Goal: Information Seeking & Learning: Learn about a topic

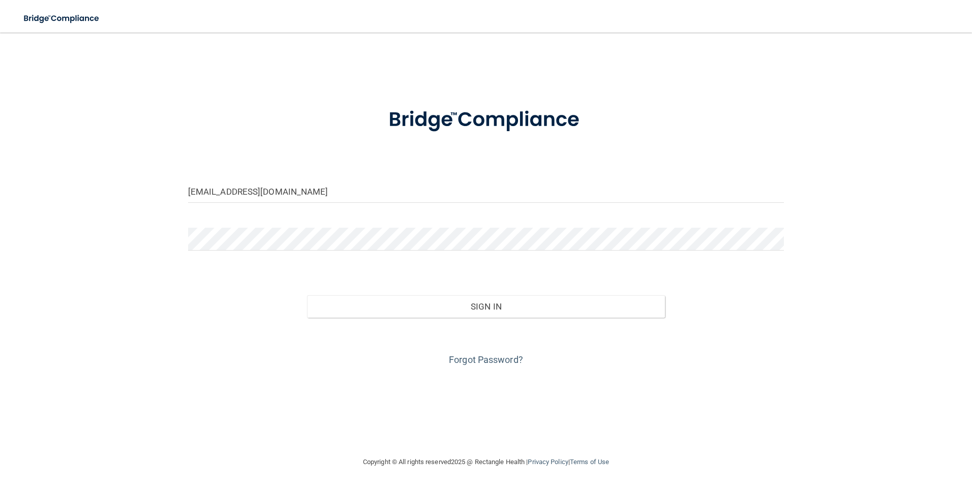
type input "[EMAIL_ADDRESS][DOMAIN_NAME]"
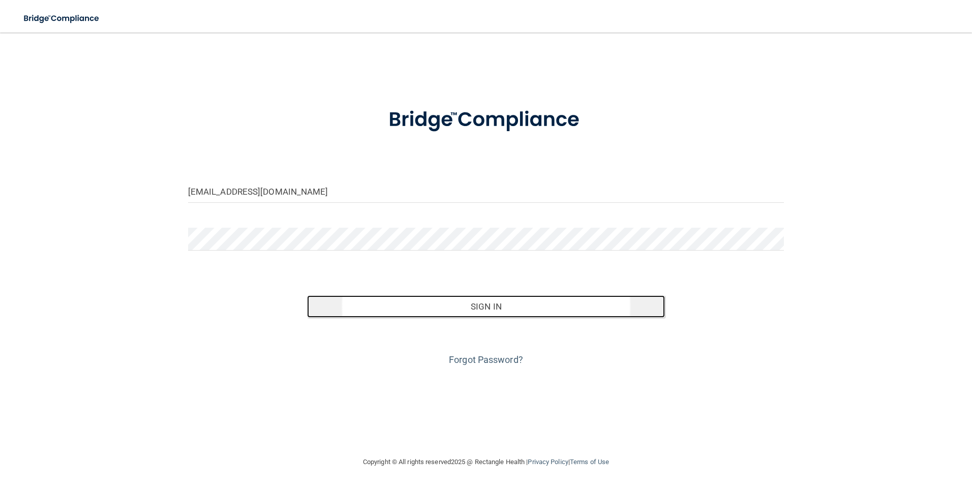
click at [475, 307] on button "Sign In" at bounding box center [486, 306] width 358 height 22
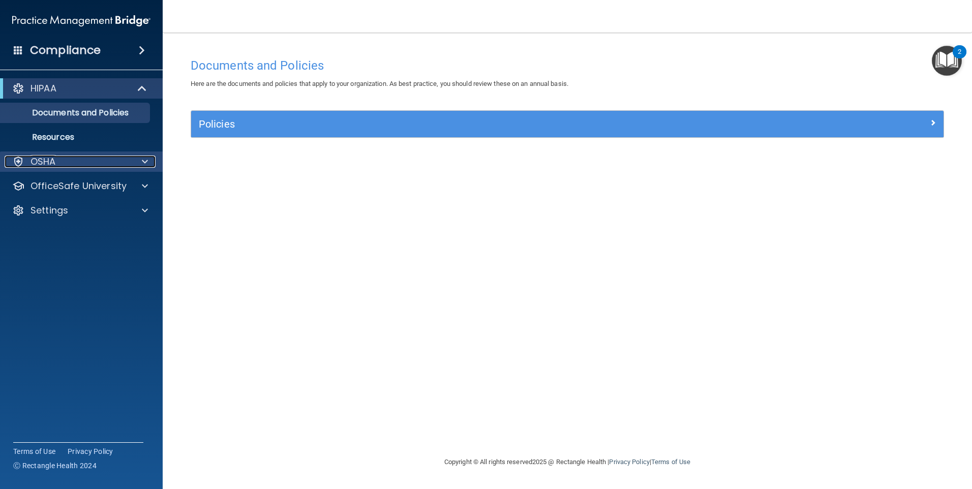
click at [73, 159] on div "OSHA" at bounding box center [68, 162] width 126 height 12
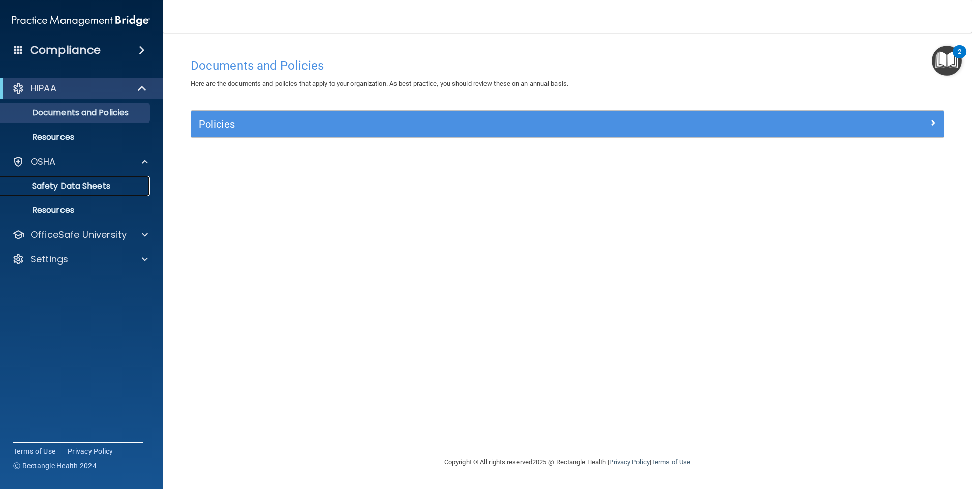
click at [57, 186] on p "Safety Data Sheets" at bounding box center [76, 186] width 139 height 10
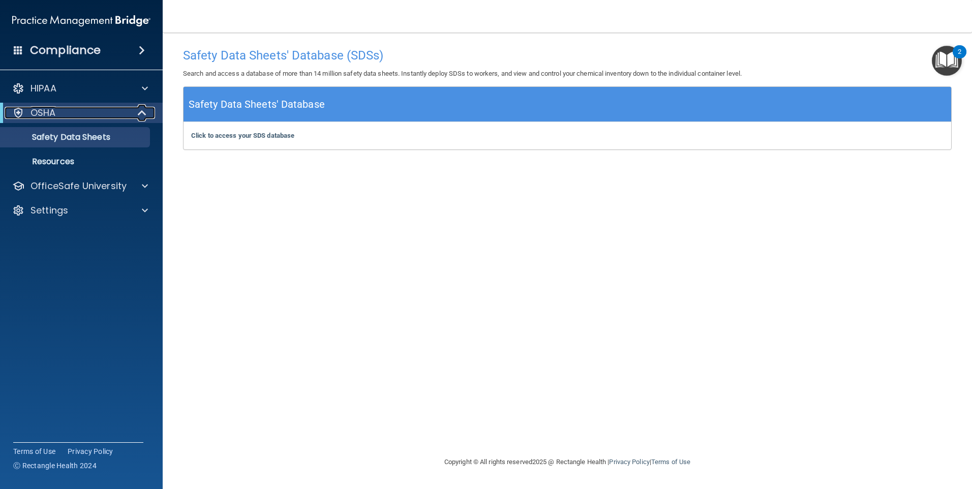
click at [36, 111] on p "OSHA" at bounding box center [42, 113] width 25 height 12
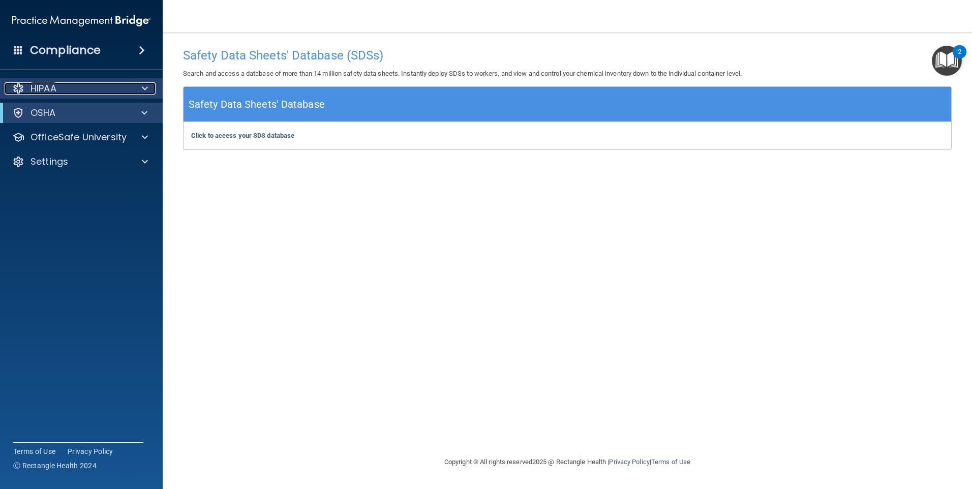
click at [42, 87] on p "HIPAA" at bounding box center [43, 88] width 26 height 12
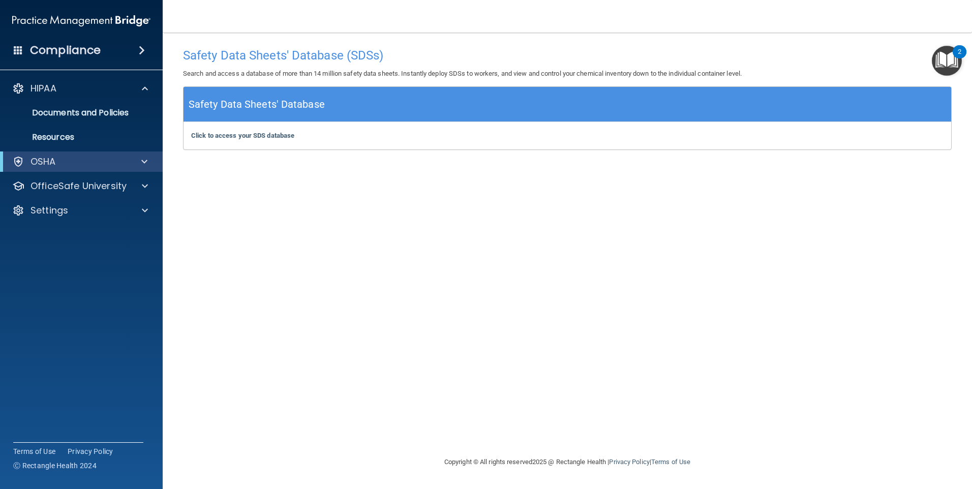
click at [81, 45] on h4 "Compliance" at bounding box center [65, 50] width 71 height 14
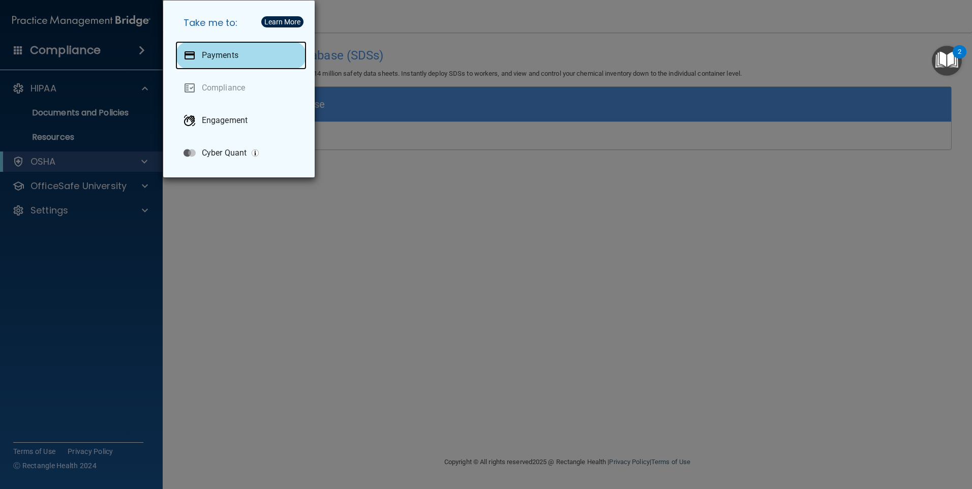
click at [230, 55] on p "Payments" at bounding box center [220, 55] width 37 height 10
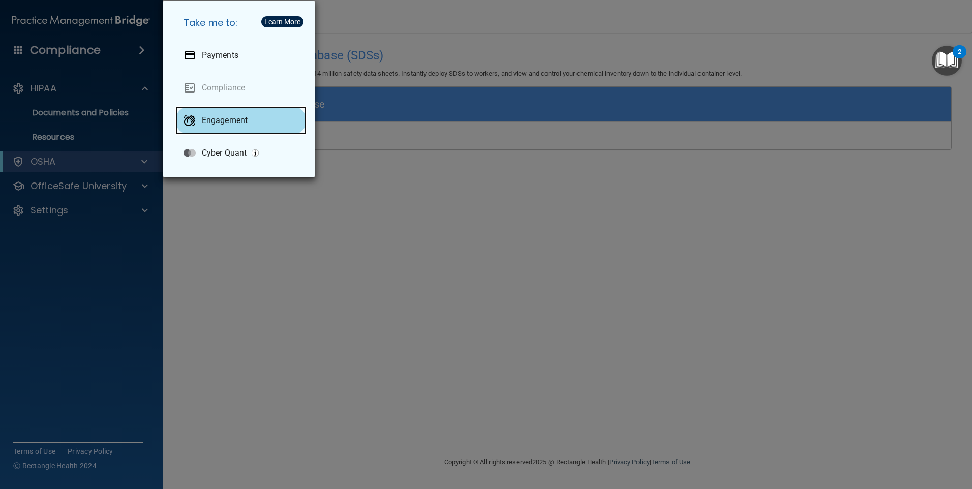
click at [256, 119] on div "Engagement" at bounding box center [240, 120] width 131 height 28
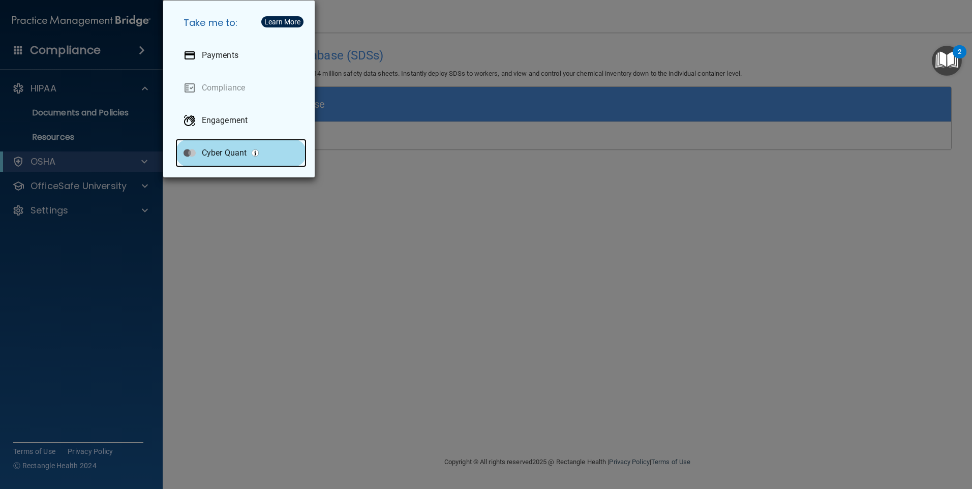
click at [225, 154] on p "Cyber Quant" at bounding box center [224, 153] width 45 height 10
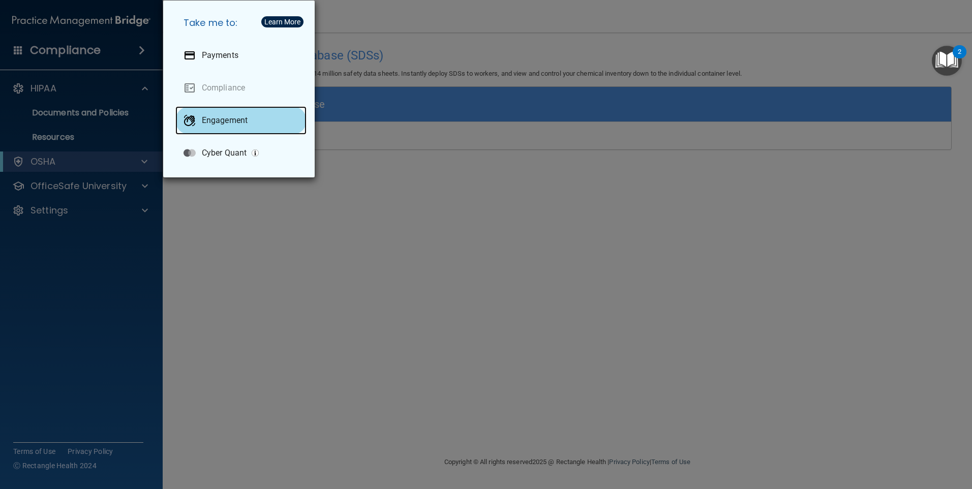
click at [209, 123] on p "Engagement" at bounding box center [225, 120] width 46 height 10
click at [300, 247] on div "Take me to: Payments Compliance Engagement Cyber Quant" at bounding box center [486, 244] width 972 height 489
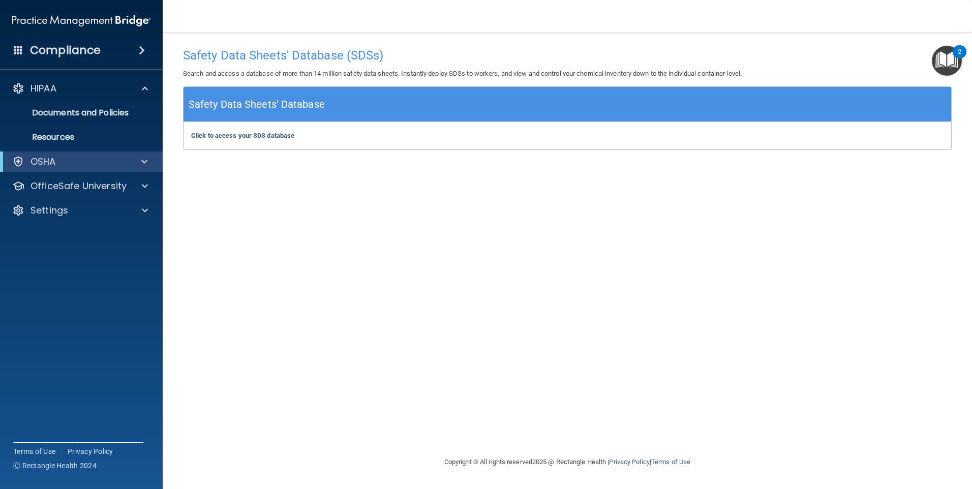
click at [954, 59] on img "Open Resource Center, 2 new notifications" at bounding box center [947, 61] width 30 height 30
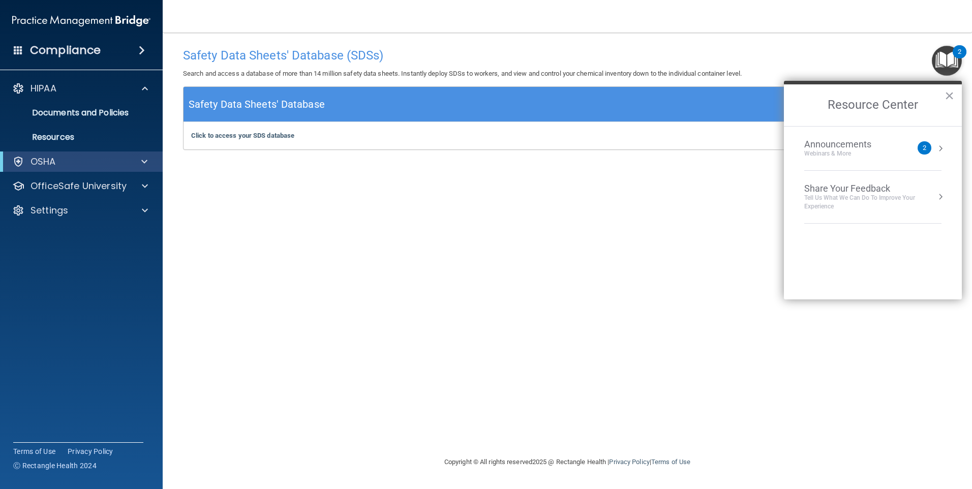
click at [857, 145] on div "Announcements" at bounding box center [847, 144] width 87 height 11
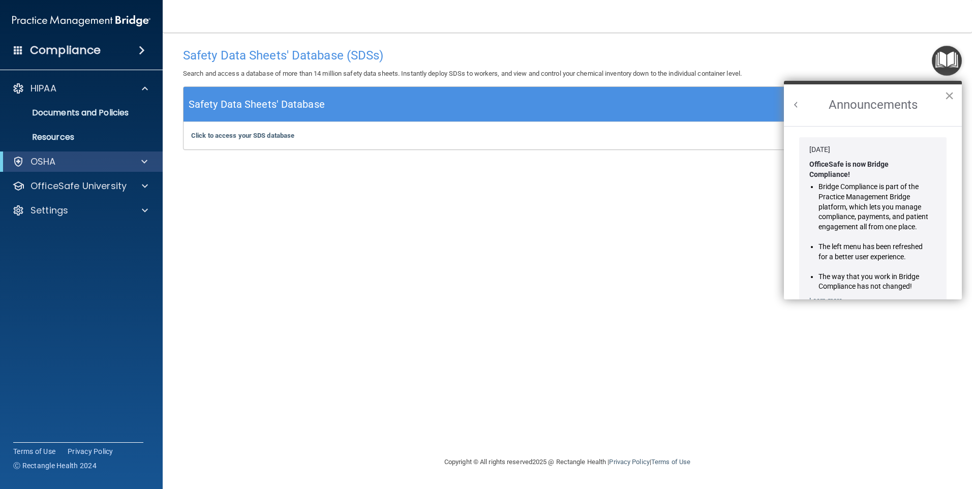
click at [949, 97] on button "×" at bounding box center [949, 95] width 10 height 16
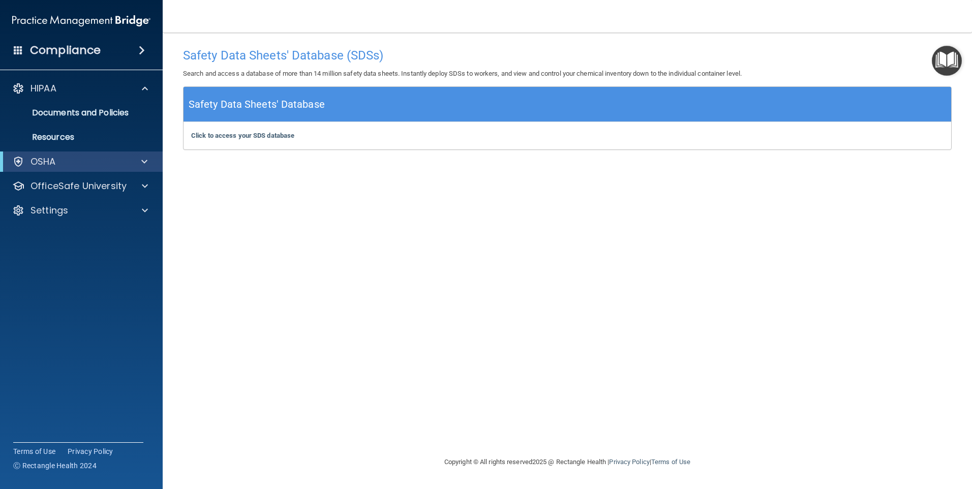
click at [944, 59] on img "Open Resource Center" at bounding box center [947, 61] width 30 height 30
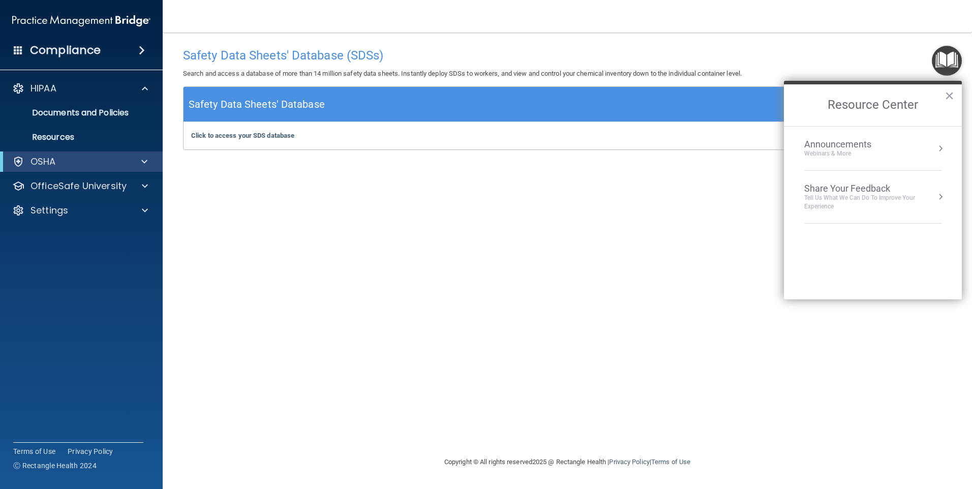
click at [949, 64] on img "Open Resource Center" at bounding box center [947, 61] width 30 height 30
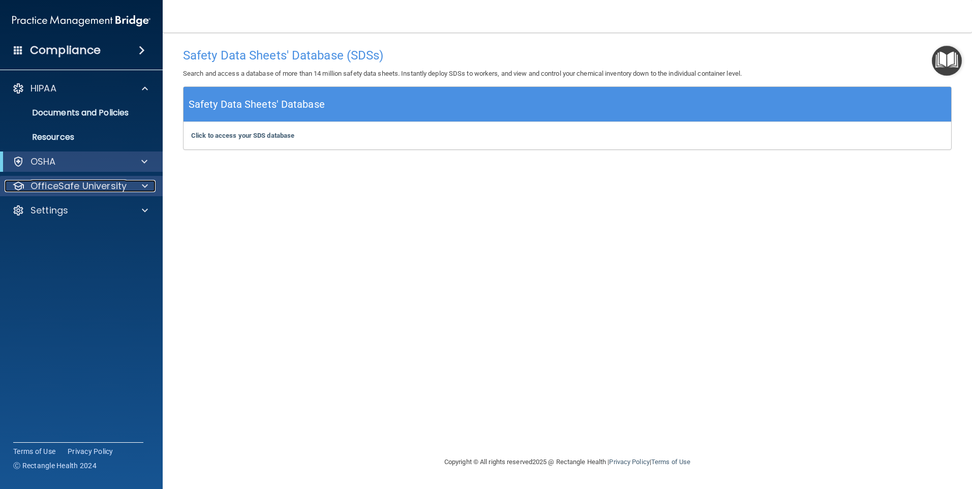
click at [57, 189] on p "OfficeSafe University" at bounding box center [78, 186] width 96 height 12
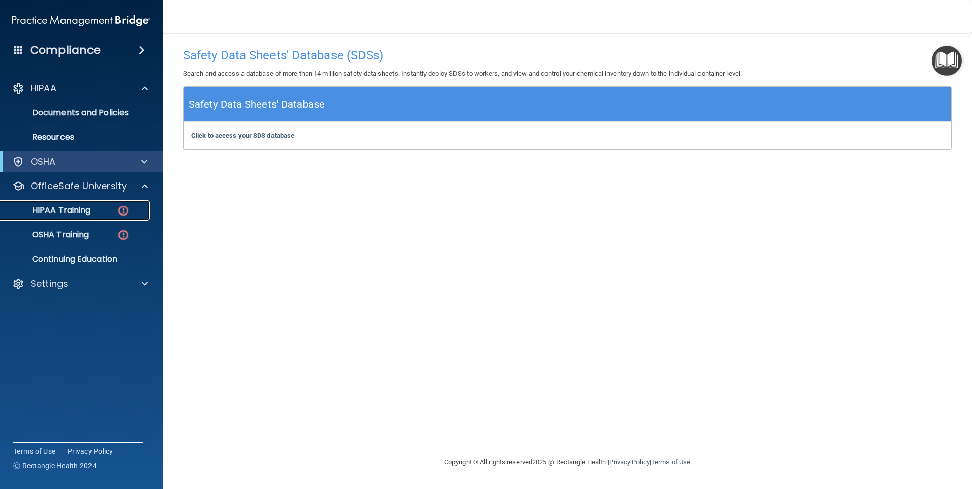
click at [79, 209] on p "HIPAA Training" at bounding box center [49, 210] width 84 height 10
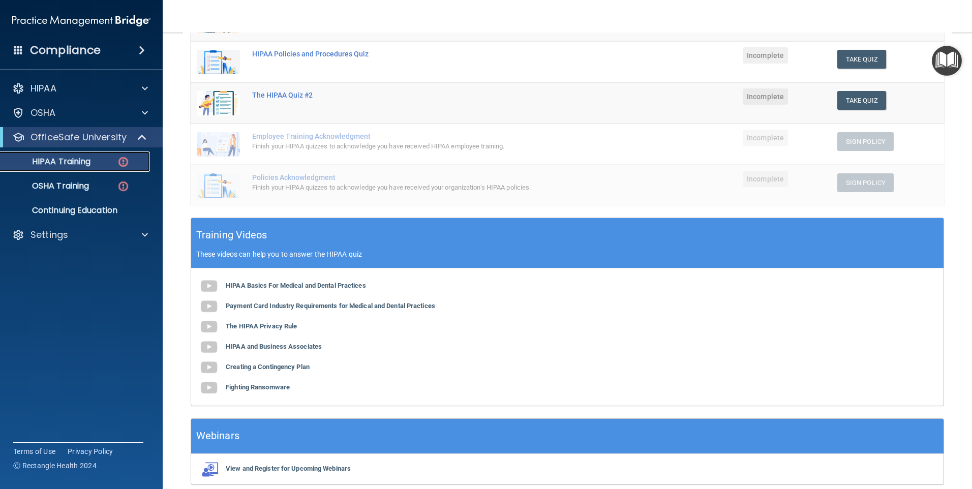
scroll to position [71, 0]
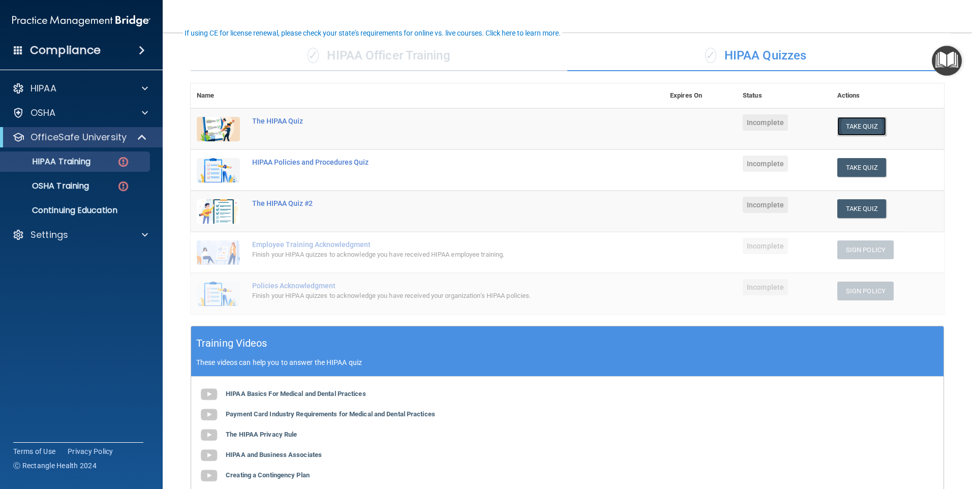
click at [857, 130] on button "Take Quiz" at bounding box center [861, 126] width 49 height 19
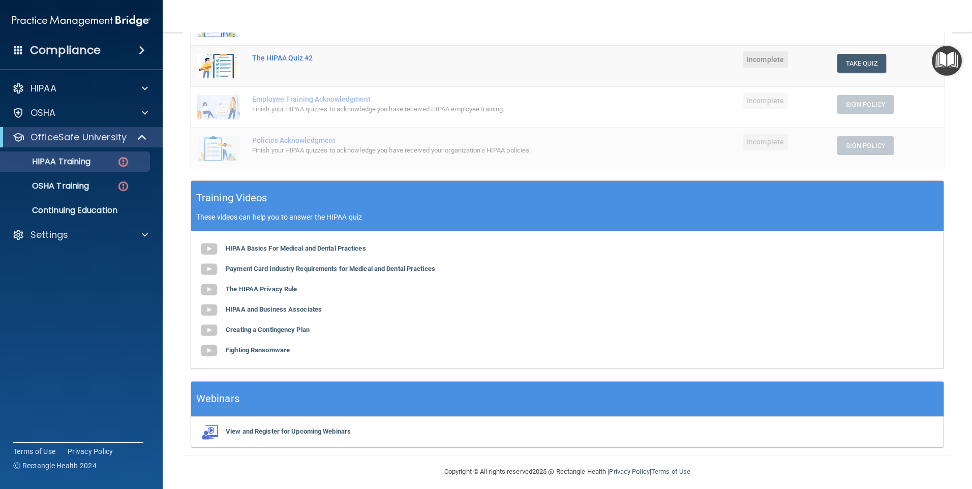
scroll to position [223, 0]
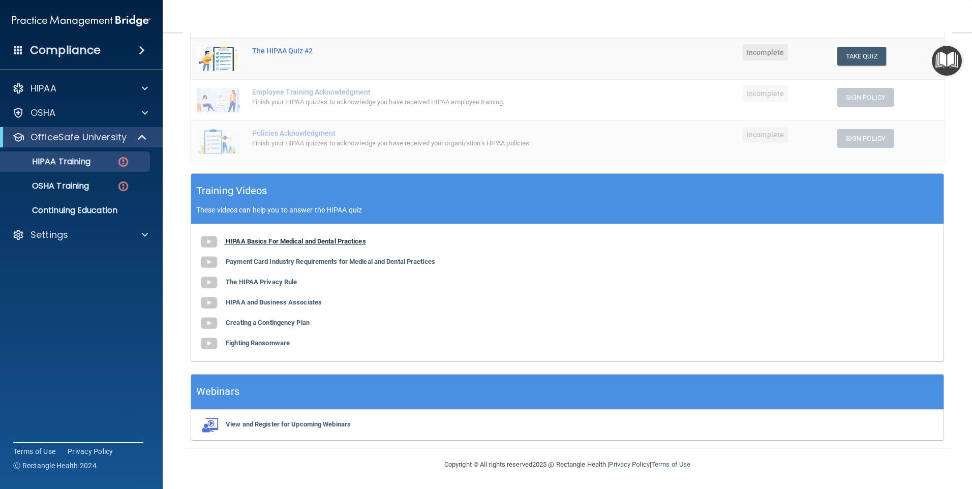
click at [261, 242] on b "HIPAA Basics For Medical and Dental Practices" at bounding box center [296, 241] width 140 height 8
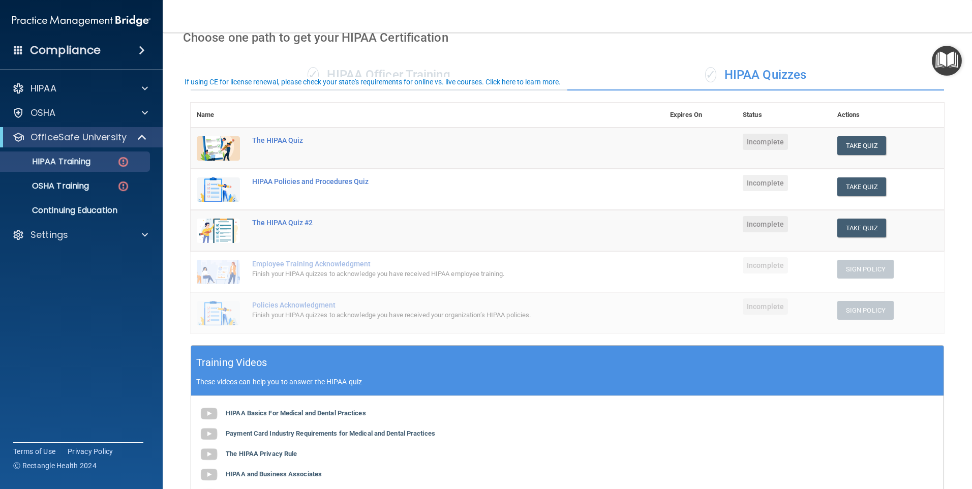
scroll to position [20, 0]
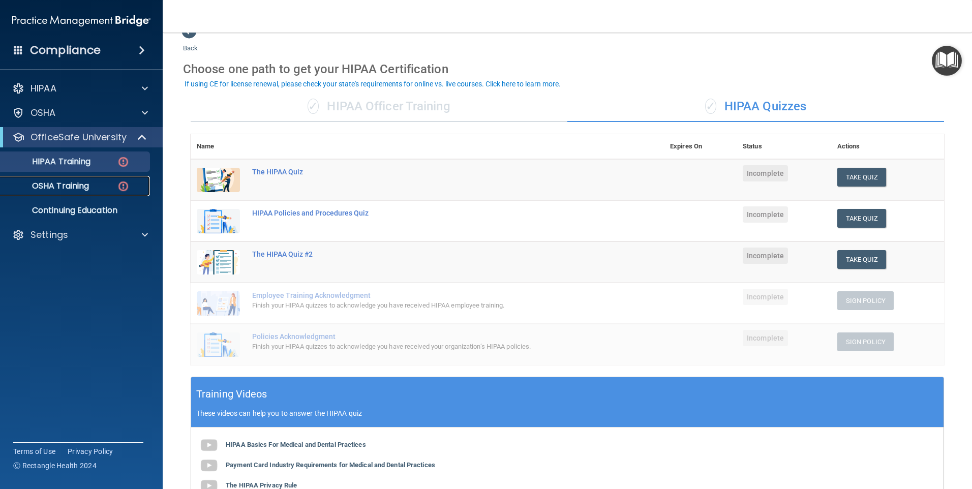
click at [82, 189] on p "OSHA Training" at bounding box center [48, 186] width 82 height 10
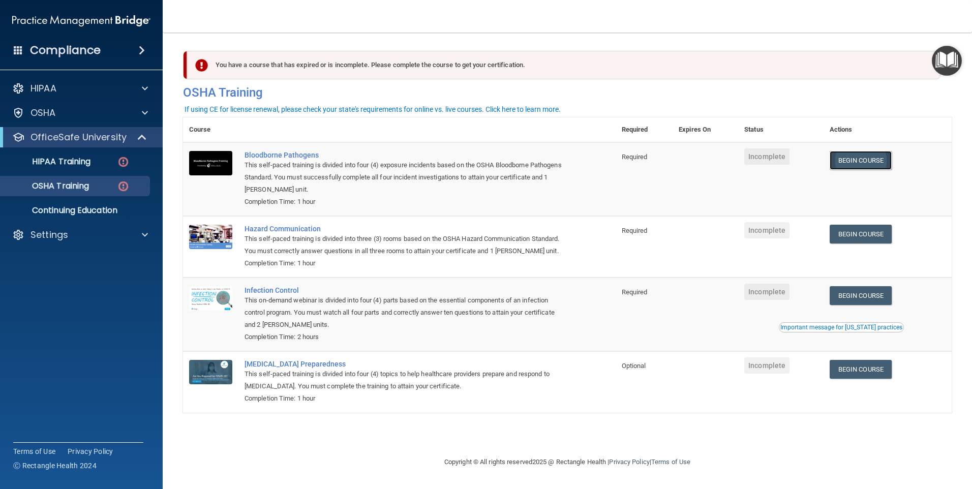
click at [862, 163] on link "Begin Course" at bounding box center [861, 160] width 62 height 19
